Goal: Task Accomplishment & Management: Complete application form

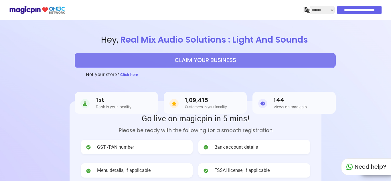
select select "*******"
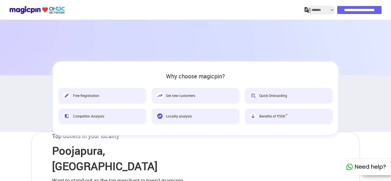
scroll to position [229, 0]
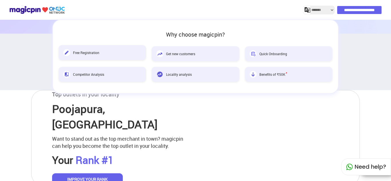
click at [83, 52] on span "Free Registration" at bounding box center [86, 52] width 26 height 5
click at [87, 75] on span "Competitor Analysis" at bounding box center [88, 73] width 31 height 5
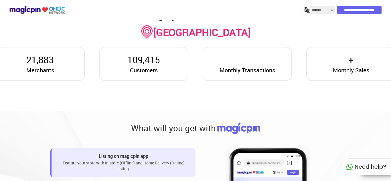
scroll to position [458, 0]
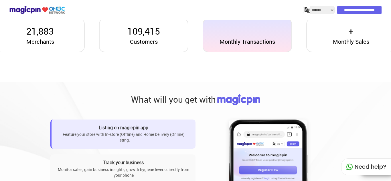
click at [242, 42] on span "Monthly Transactions" at bounding box center [248, 42] width 56 height 8
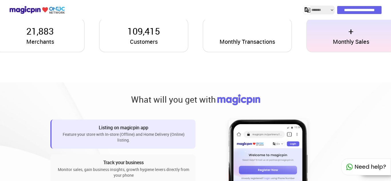
click at [353, 46] on span "Monthly Sales" at bounding box center [351, 42] width 36 height 8
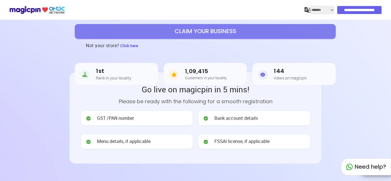
scroll to position [29, 0]
click at [283, 79] on h5 "Views on magicpin" at bounding box center [290, 78] width 33 height 4
click at [204, 74] on h3 "1,09,415" at bounding box center [206, 71] width 42 height 7
click at [240, 117] on span "Bank account details" at bounding box center [236, 118] width 44 height 7
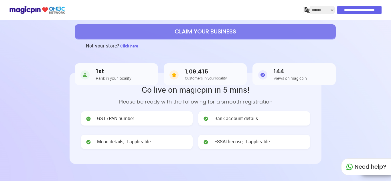
click at [238, 141] on span "FSSAI license, if applicable" at bounding box center [241, 142] width 55 height 7
click at [121, 119] on span "GST /PAN number" at bounding box center [115, 118] width 37 height 7
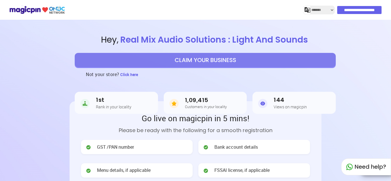
click at [323, 10] on select "**********" at bounding box center [322, 10] width 24 height 8
click at [336, 27] on section "Hey , Real Mix Audio Solutions : Light And Sounds CLAIM YOUR BUSINESS Not your …" at bounding box center [195, 71] width 391 height 105
